Goal: Find specific page/section

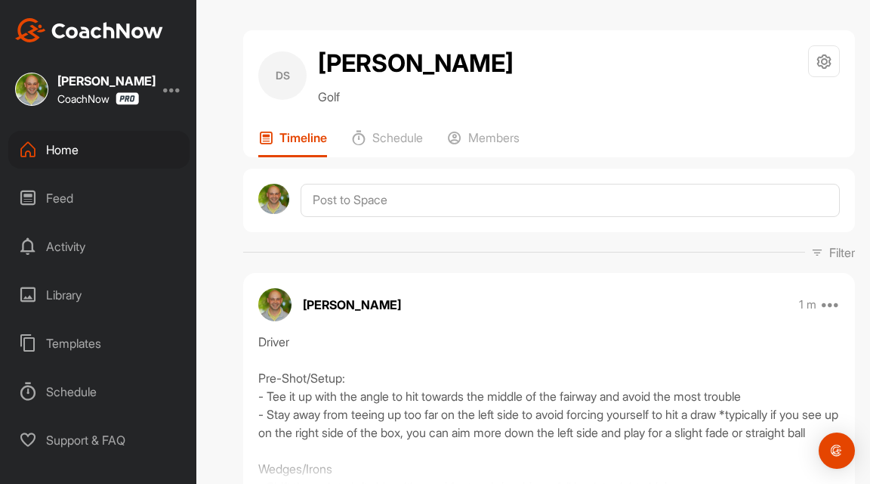
click at [129, 144] on div "Home" at bounding box center [98, 150] width 181 height 38
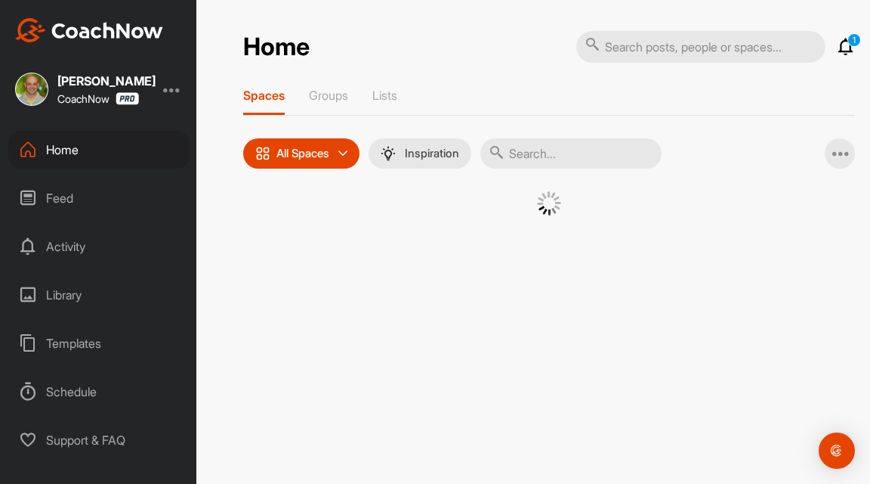
click at [552, 150] on input "text" at bounding box center [571, 153] width 181 height 30
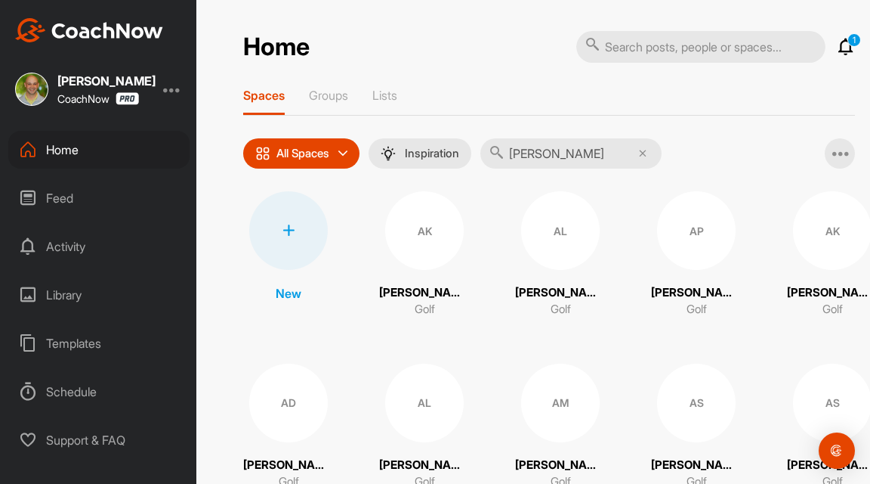
type input "[PERSON_NAME]"
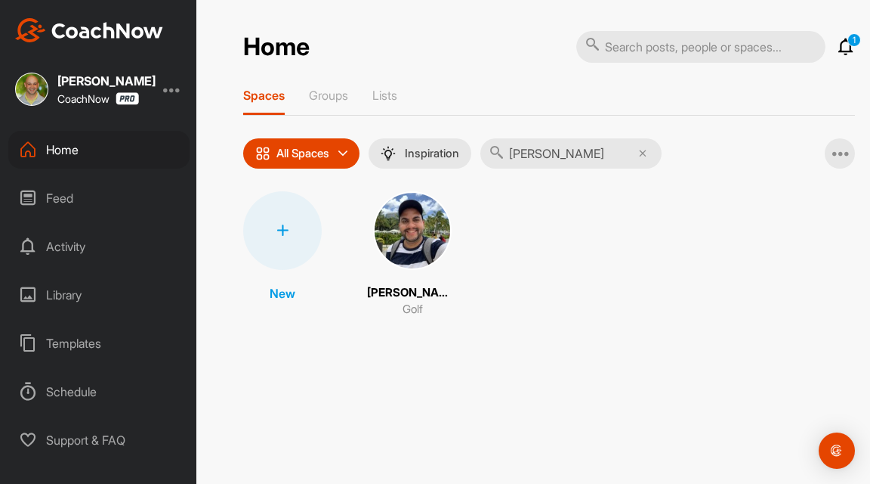
click at [414, 233] on img at bounding box center [412, 230] width 79 height 79
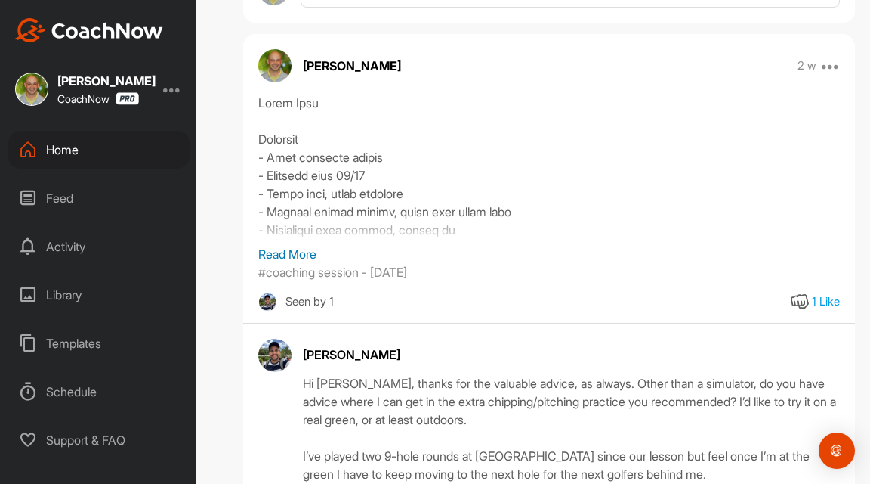
scroll to position [508, 0]
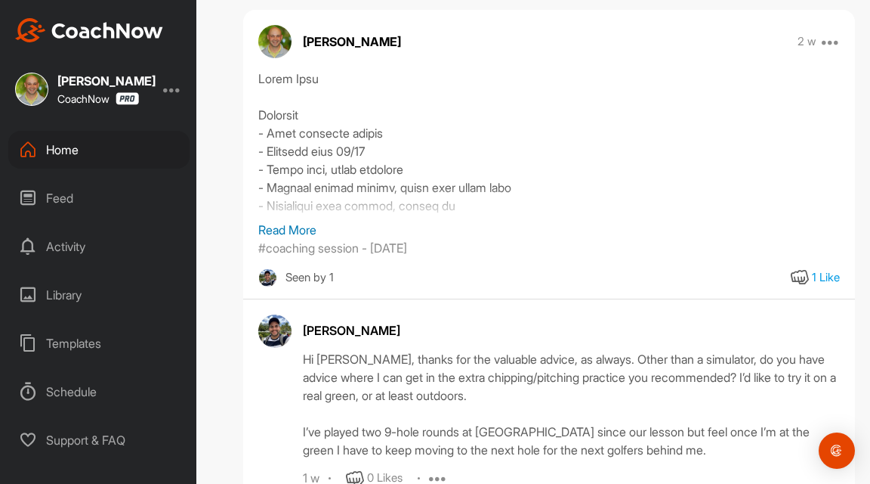
click at [274, 239] on p "Read More" at bounding box center [549, 230] width 582 height 18
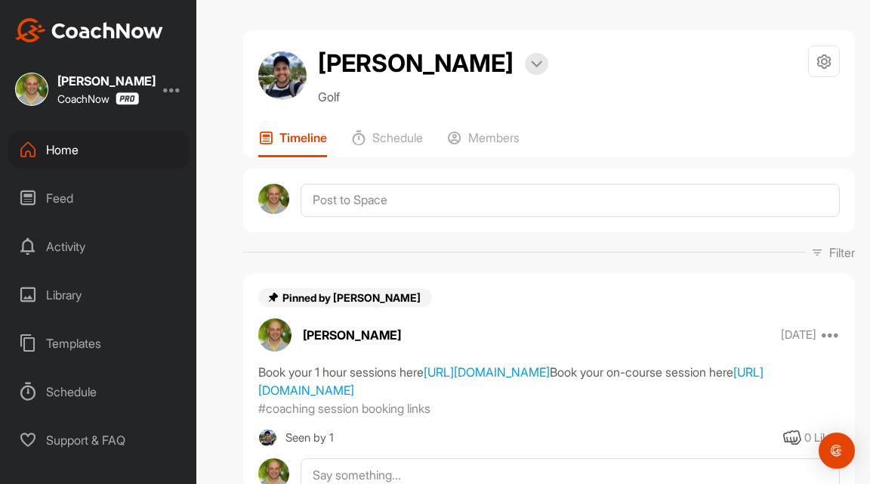
scroll to position [0, 0]
click at [85, 155] on div "Home" at bounding box center [98, 150] width 181 height 38
